Goal: Information Seeking & Learning: Learn about a topic

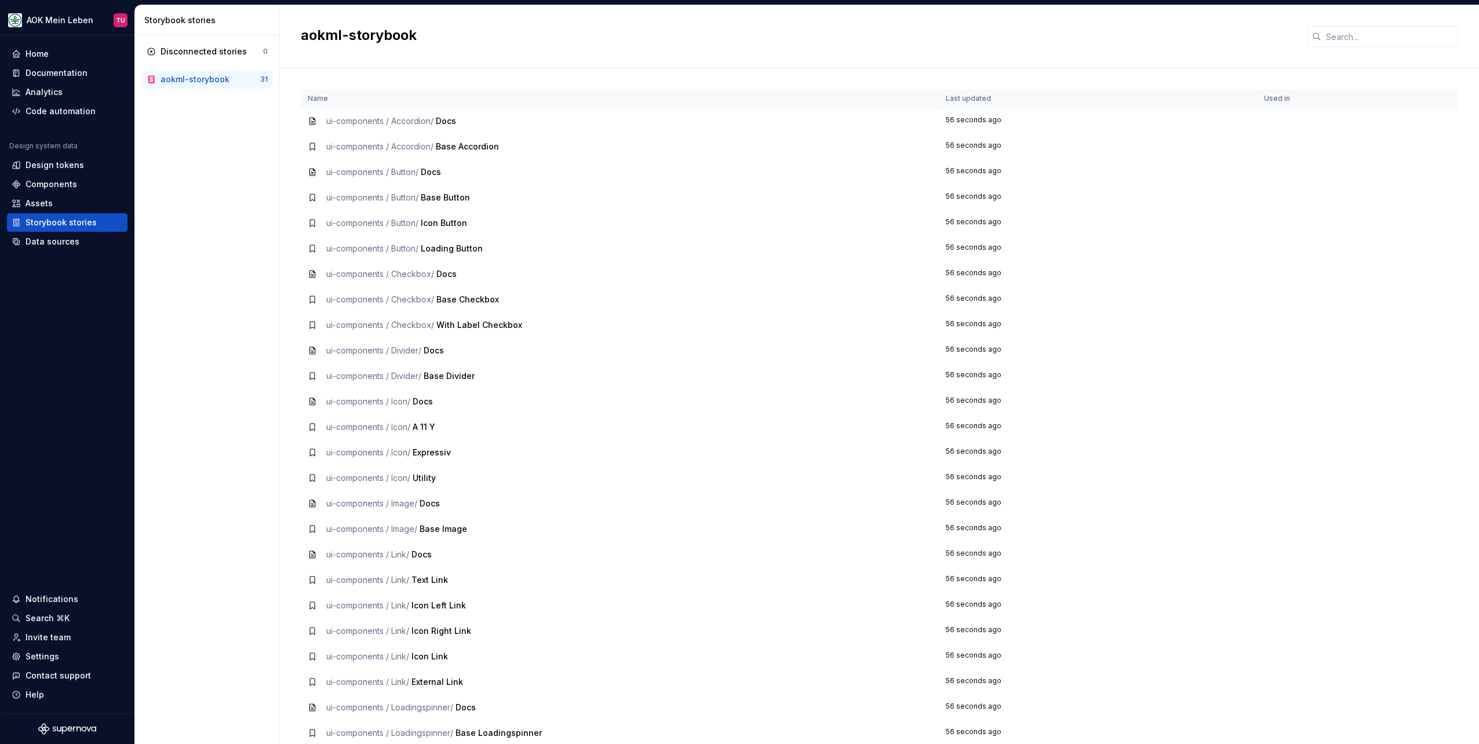
click at [434, 196] on span "Base Button" at bounding box center [445, 197] width 49 height 10
click at [326, 221] on span "ui-components / Button /" at bounding box center [372, 223] width 92 height 10
click at [313, 224] on icon at bounding box center [312, 222] width 9 height 9
click at [362, 224] on span "ui-components / Button /" at bounding box center [372, 223] width 92 height 10
click at [441, 120] on span "Docs" at bounding box center [446, 121] width 20 height 10
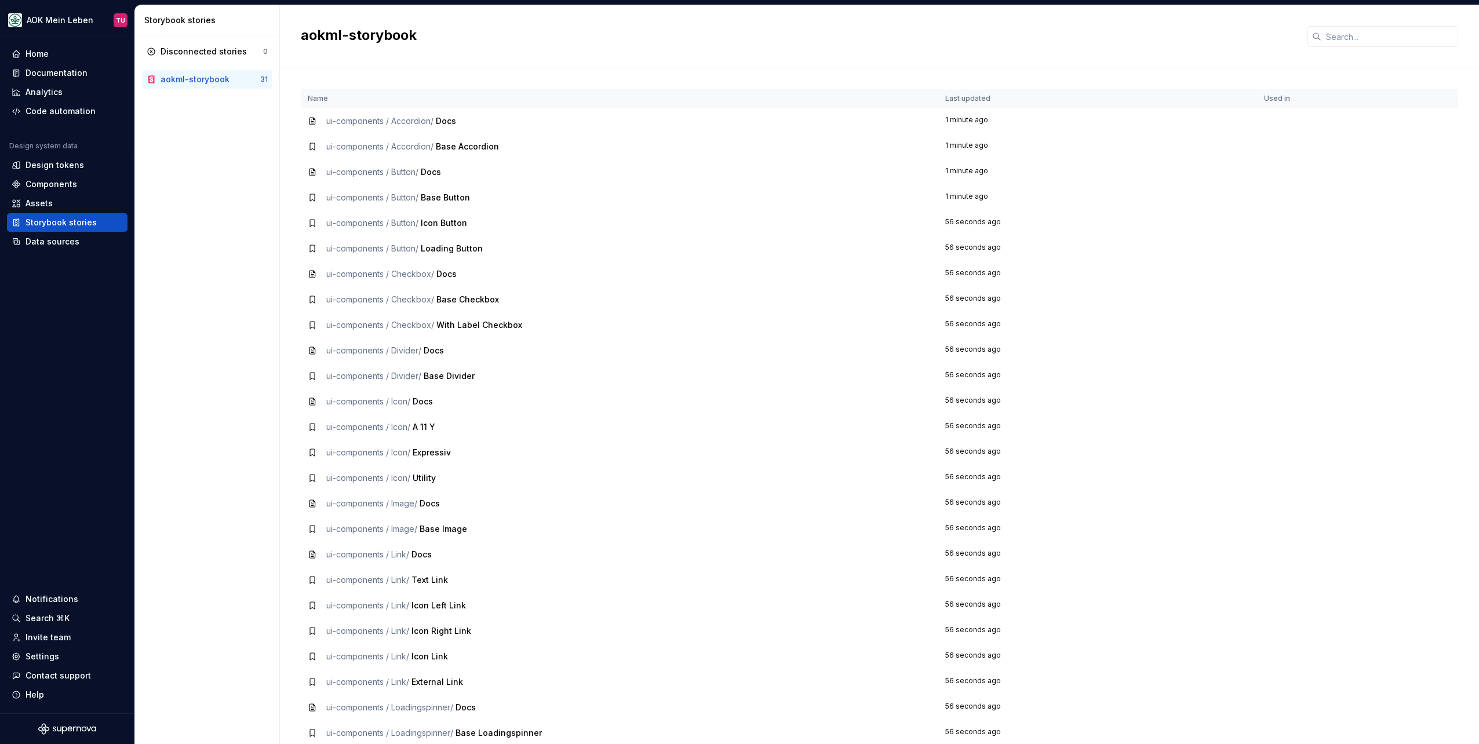
click at [446, 147] on span "Base Accordion" at bounding box center [467, 146] width 63 height 10
click at [414, 149] on span "ui-components / Accordion /" at bounding box center [379, 146] width 107 height 10
click at [960, 141] on td "1 minute ago" at bounding box center [1097, 146] width 319 height 25
click at [1272, 141] on td at bounding box center [1308, 146] width 102 height 25
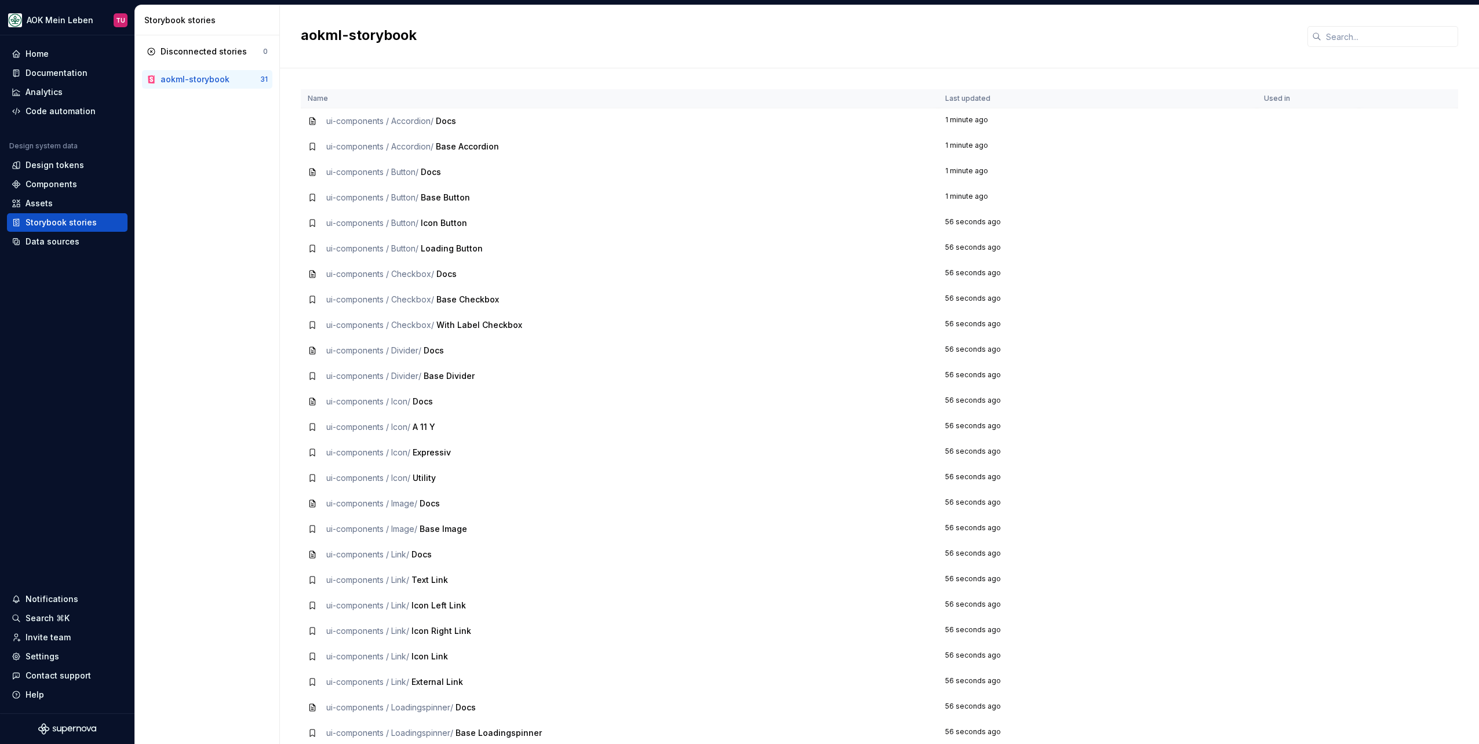
click at [419, 402] on span "Docs" at bounding box center [423, 401] width 20 height 10
click at [306, 398] on td "ui-components / Icon / Docs" at bounding box center [619, 401] width 637 height 25
click at [446, 381] on div "ui-components / Divider / Base Divider" at bounding box center [400, 376] width 148 height 12
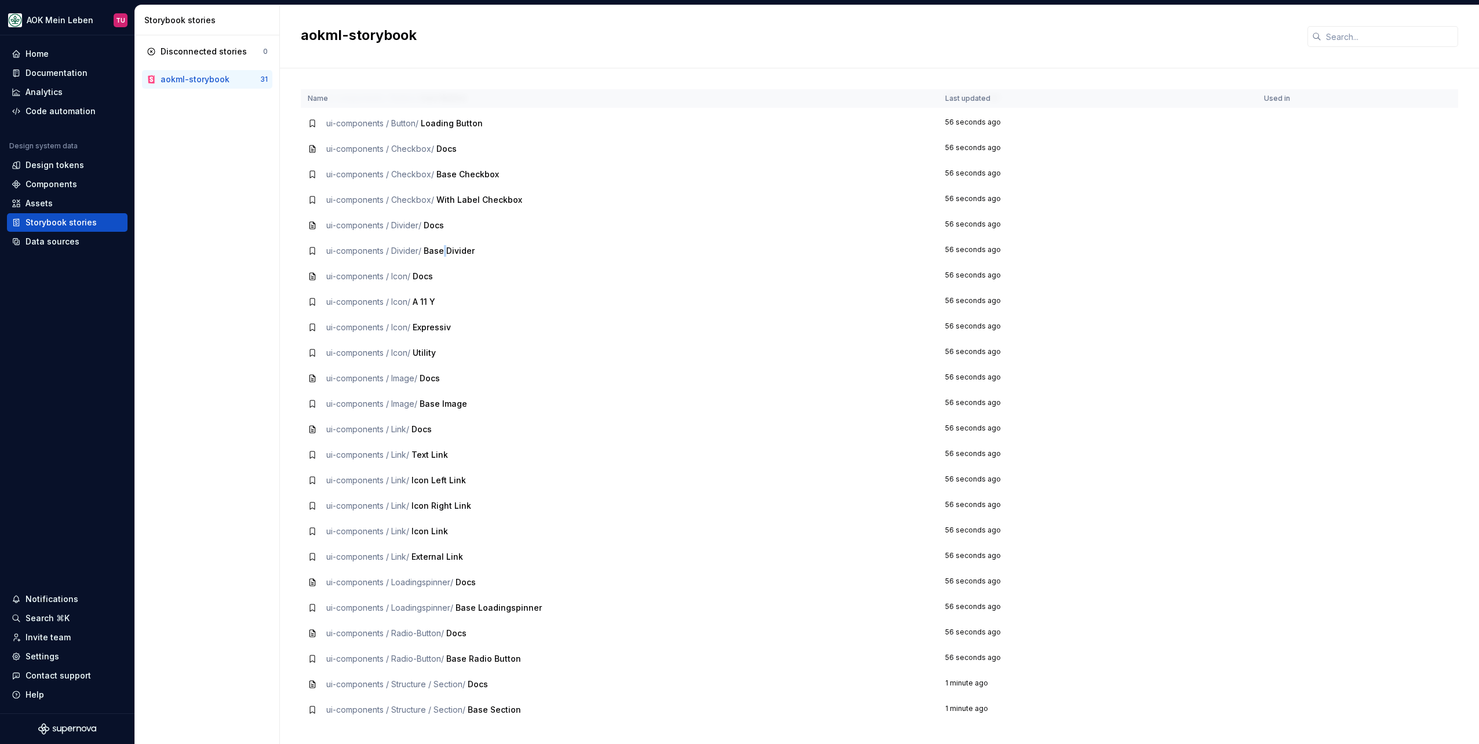
scroll to position [155, 0]
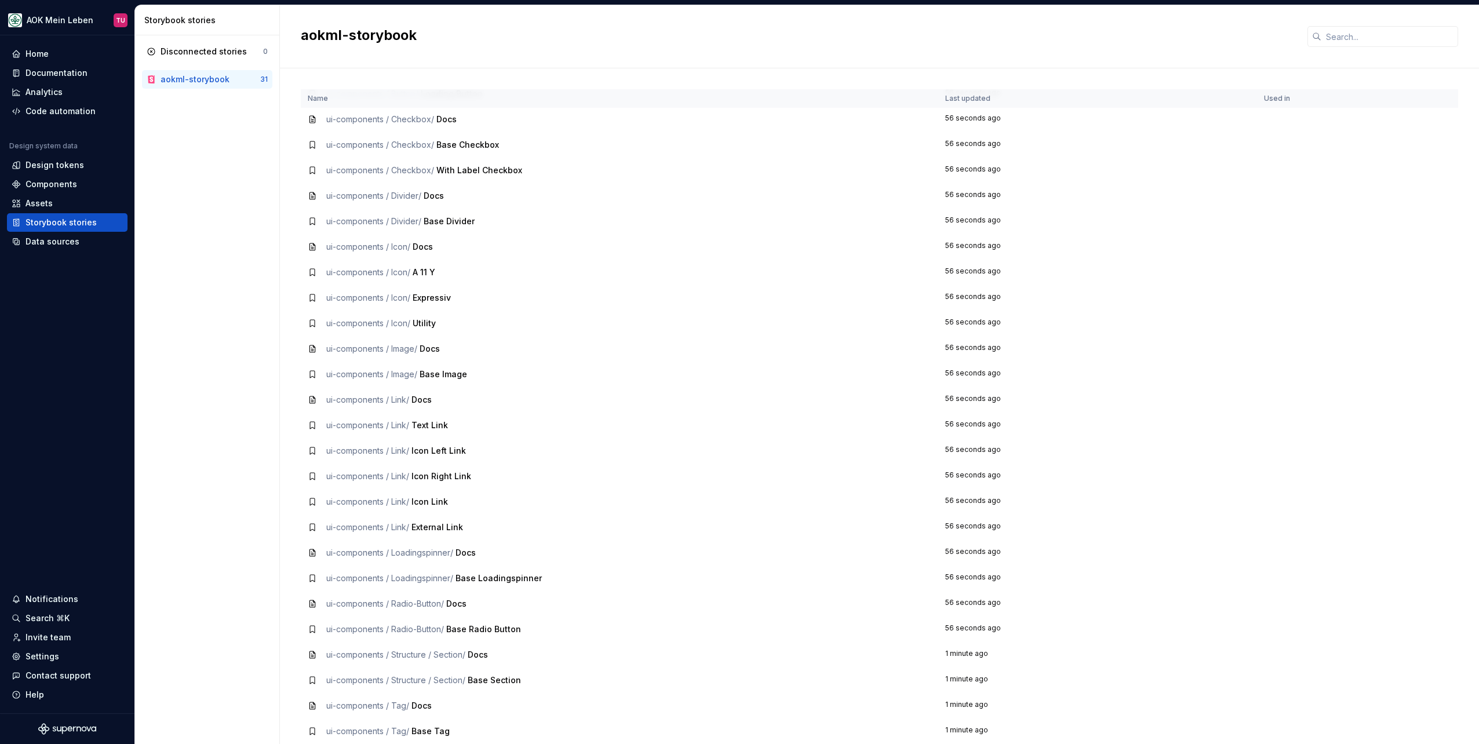
click at [586, 586] on td "ui-components / Loadingspinner / Base Loadingspinner" at bounding box center [619, 577] width 637 height 25
